Goal: Information Seeking & Learning: Learn about a topic

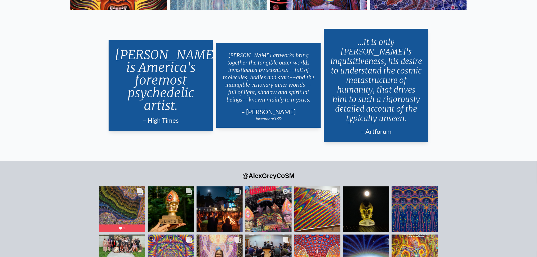
scroll to position [1330, 0]
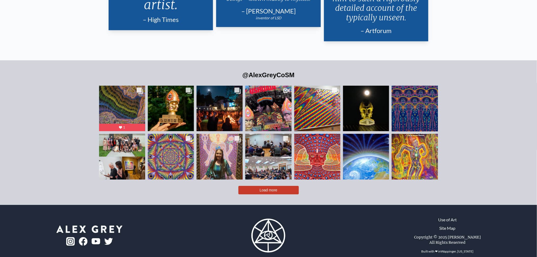
click at [443, 225] on link "Site Map" at bounding box center [447, 228] width 16 height 6
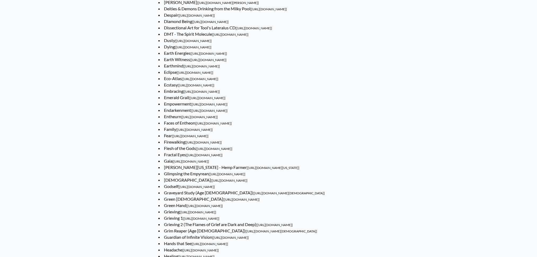
scroll to position [1380, 0]
click at [200, 37] on link "DMT - The Spirit Molecule [https://www.alexgrey.com/art/transcendental/dmt-the-…" at bounding box center [206, 34] width 84 height 5
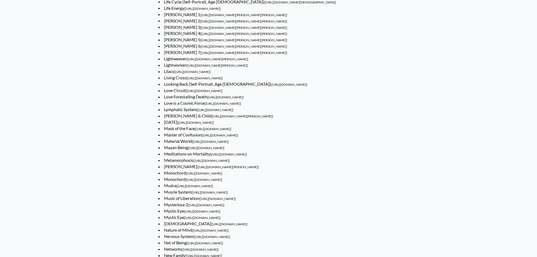
scroll to position [1809, 0]
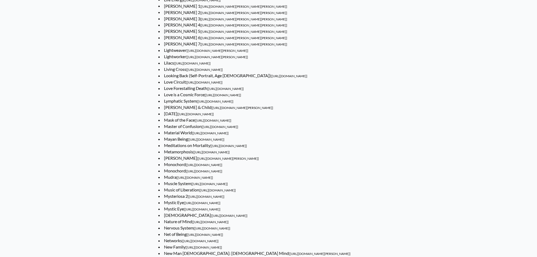
click at [271, 78] on span "[https://www.alexgrey.com/art/self-portraits/looking-back]" at bounding box center [289, 76] width 37 height 4
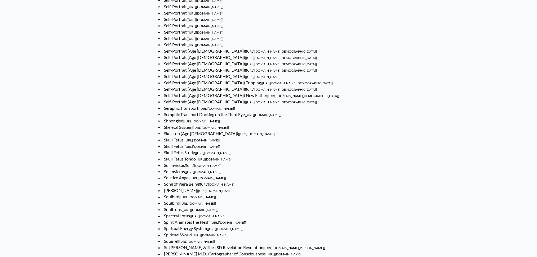
scroll to position [2387, 0]
click at [267, 97] on span "[https://www.alexgrey.com/art/self-portraits/self-portrait-age-34-new-father]" at bounding box center [303, 95] width 72 height 4
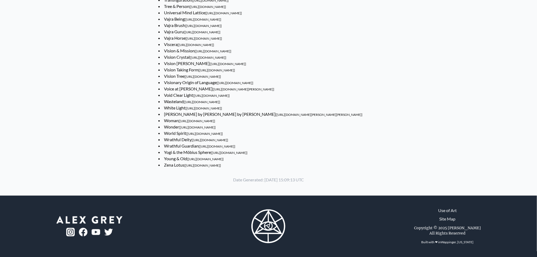
scroll to position [3003, 0]
